Goal: Task Accomplishment & Management: Manage account settings

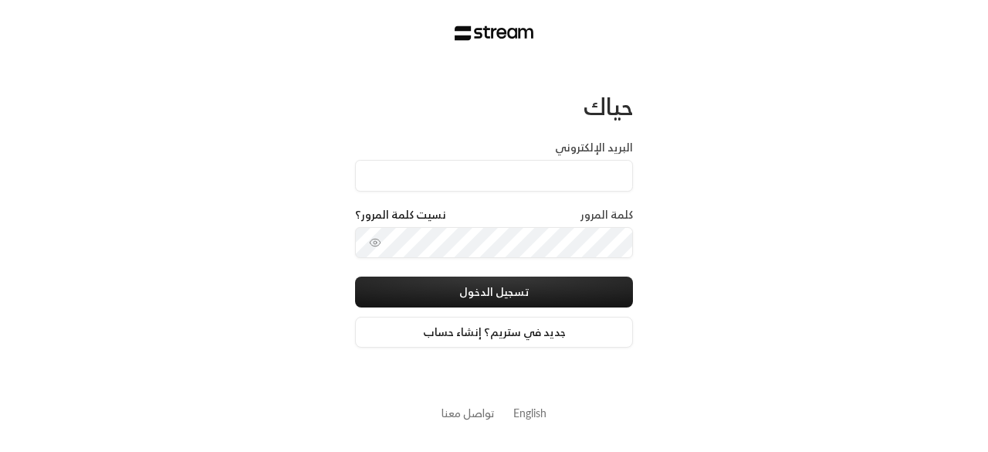
type input "[EMAIL_ADDRESS][DOMAIN_NAME]"
click at [355, 276] on button "تسجيل الدخول" at bounding box center [494, 291] width 278 height 31
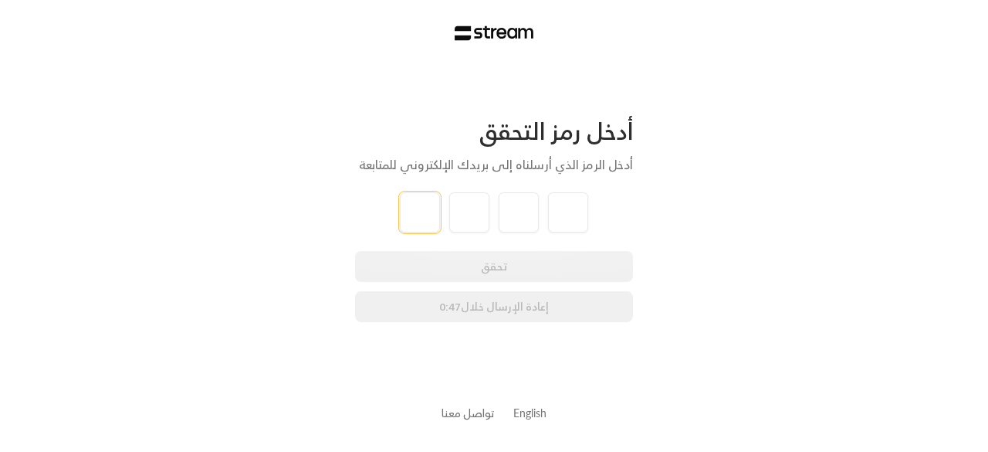
type input "7"
type input "4"
type input "2"
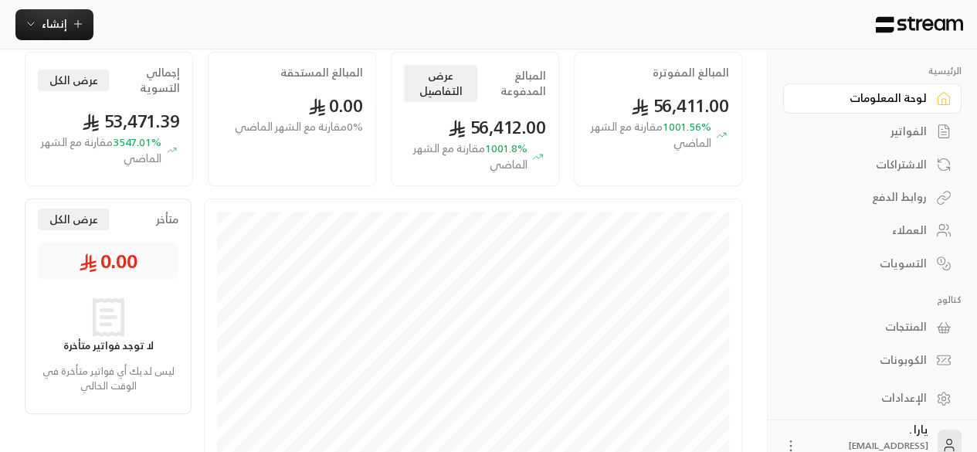
scroll to position [115, 0]
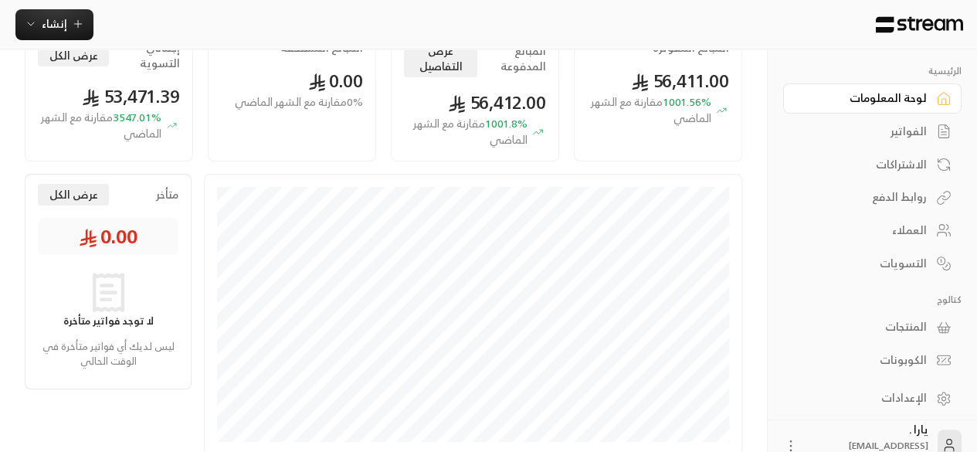
click at [899, 222] on div "العملاء" at bounding box center [864, 229] width 124 height 15
